Goal: Information Seeking & Learning: Learn about a topic

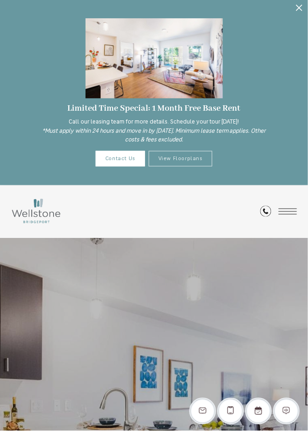
click at [166, 161] on link "View Floorplans" at bounding box center [181, 159] width 64 height 16
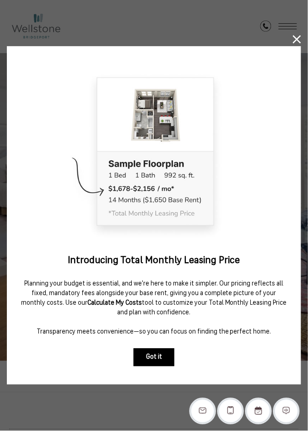
click at [144, 354] on button "Got it" at bounding box center [154, 358] width 41 height 18
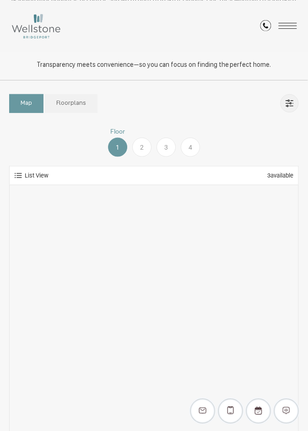
scroll to position [489, 0]
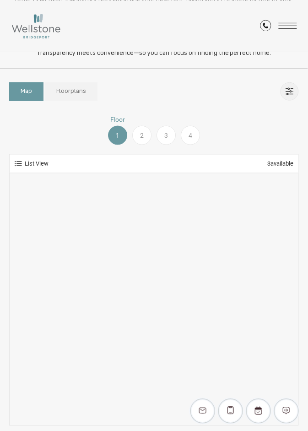
click at [66, 92] on span "Floorplans" at bounding box center [71, 91] width 30 height 9
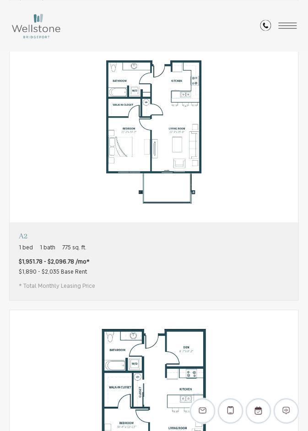
scroll to position [1075, 0]
